Goal: Information Seeking & Learning: Learn about a topic

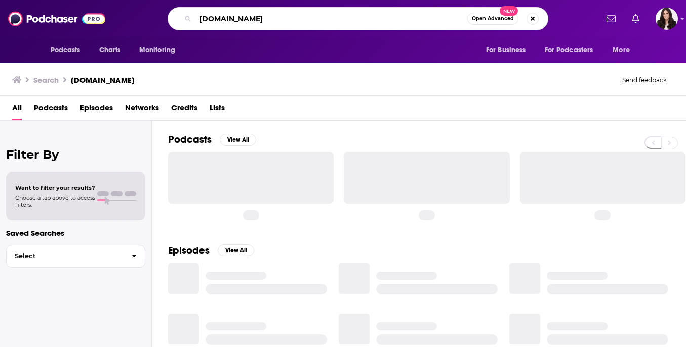
click at [294, 23] on input "[DOMAIN_NAME]" at bounding box center [331, 19] width 272 height 16
drag, startPoint x: 315, startPoint y: 19, endPoint x: 178, endPoint y: 19, distance: 137.2
click at [178, 19] on div "[DOMAIN_NAME] Open Advanced New" at bounding box center [358, 18] width 381 height 23
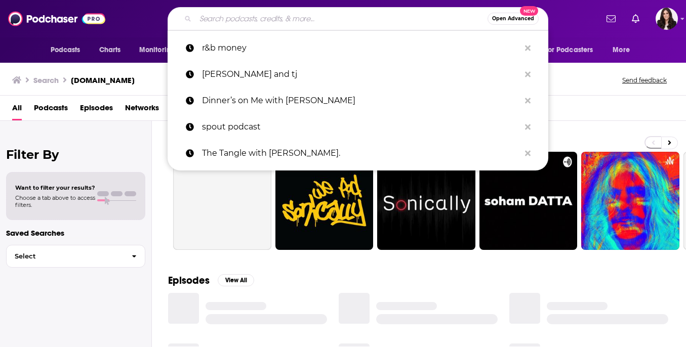
paste input "In Service of Podcast"
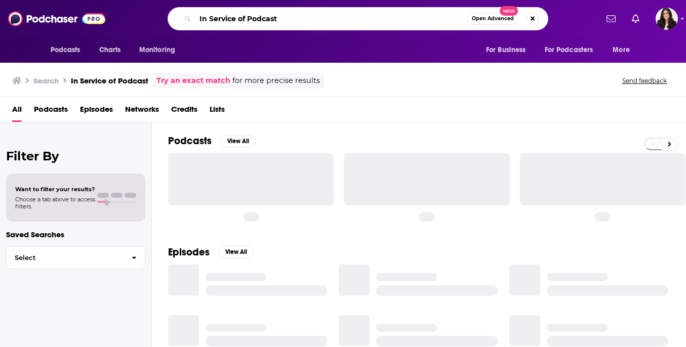
drag, startPoint x: 284, startPoint y: 21, endPoint x: 269, endPoint y: 21, distance: 14.7
click at [269, 21] on input "In Service of Podcast" at bounding box center [331, 19] width 272 height 16
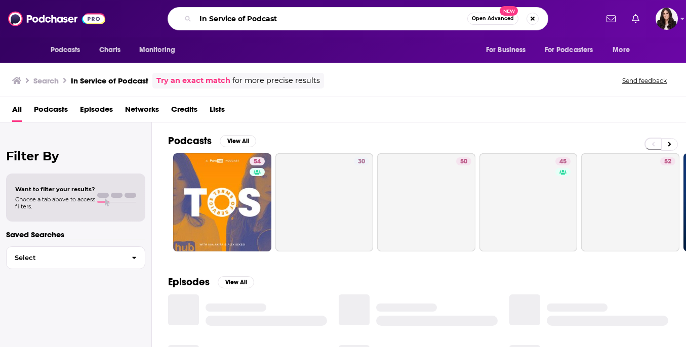
drag, startPoint x: 252, startPoint y: 21, endPoint x: 305, endPoint y: 21, distance: 52.7
click at [305, 21] on input "In Service of Podcast" at bounding box center [331, 19] width 272 height 16
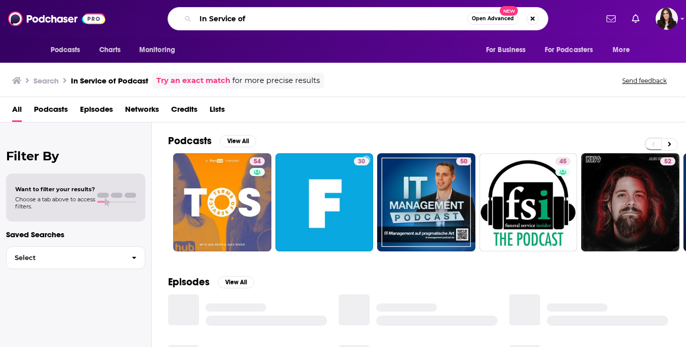
click at [243, 19] on input "In Service of" at bounding box center [331, 19] width 272 height 16
type input "In Service Of"
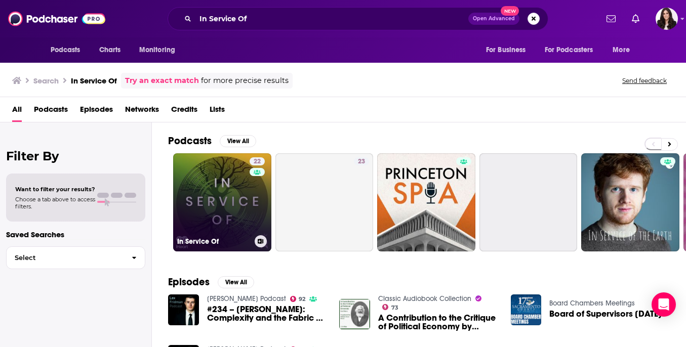
click at [211, 180] on link "22 In Service Of" at bounding box center [222, 202] width 98 height 98
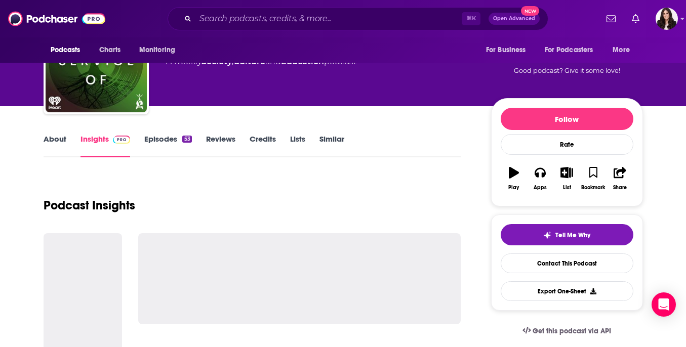
scroll to position [100, 0]
